Goal: Information Seeking & Learning: Learn about a topic

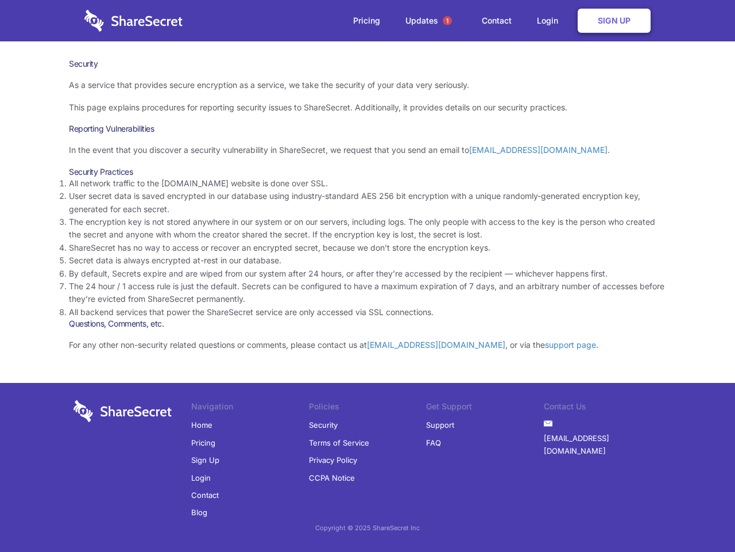
click at [368, 276] on li "By default, Secrets expire and are wiped from our system after 24 hours, or aft…" at bounding box center [367, 273] width 597 height 13
click at [448, 21] on span "1" at bounding box center [447, 20] width 9 height 9
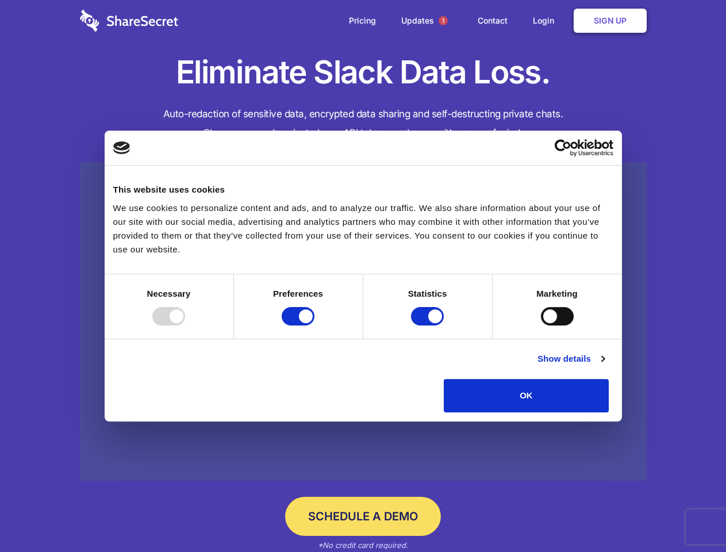
click at [185, 325] on div at bounding box center [168, 316] width 33 height 18
